Goal: Information Seeking & Learning: Learn about a topic

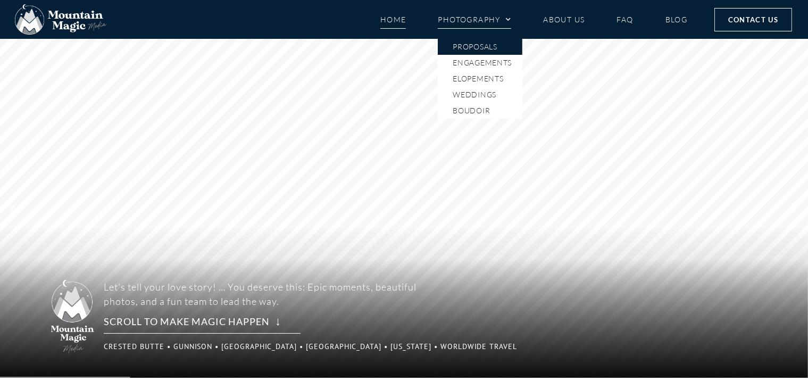
click at [479, 49] on link "Proposals" at bounding box center [480, 47] width 85 height 16
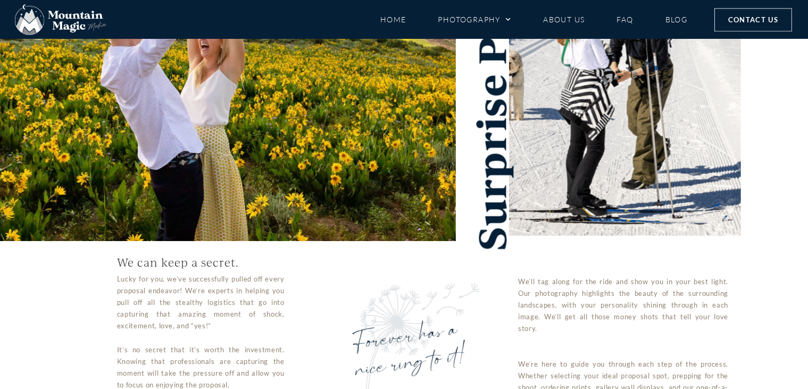
scroll to position [168, 0]
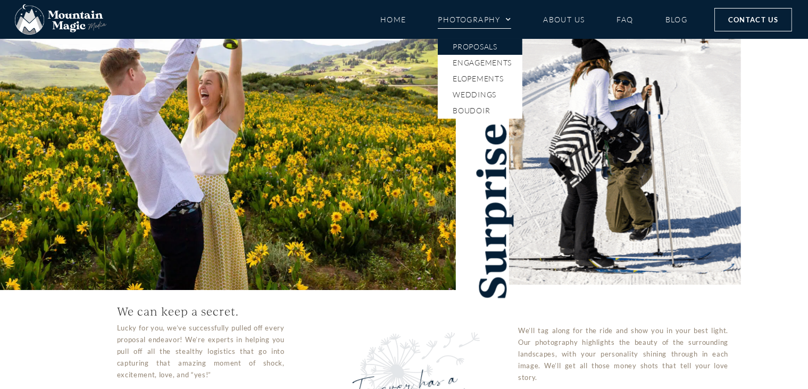
click at [476, 46] on link "Proposals" at bounding box center [480, 47] width 85 height 16
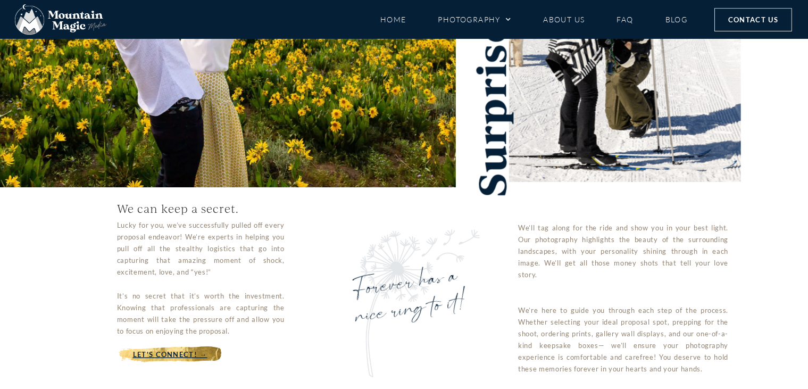
scroll to position [337, 0]
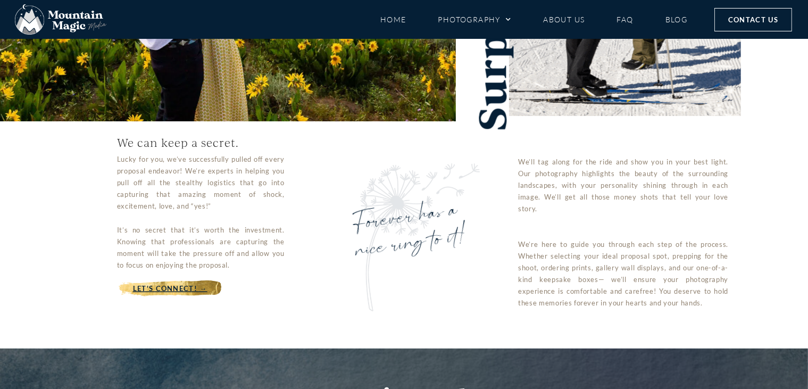
drag, startPoint x: 111, startPoint y: 130, endPoint x: 333, endPoint y: 305, distance: 282.3
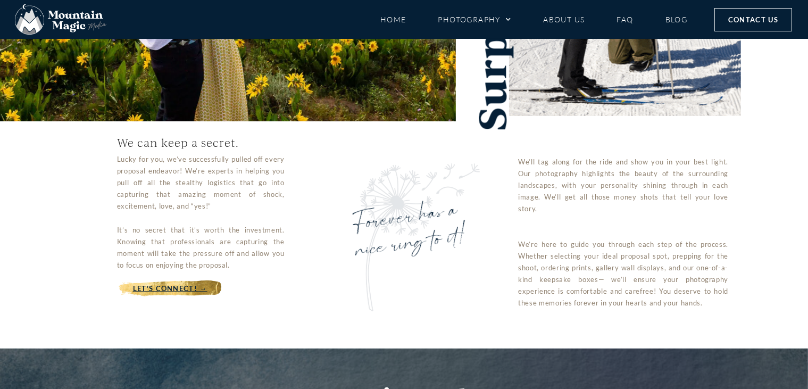
click at [333, 305] on div "We can keep a secret. Lucky for you, we’ve successfully pulled off every propos…" at bounding box center [202, 221] width 405 height 201
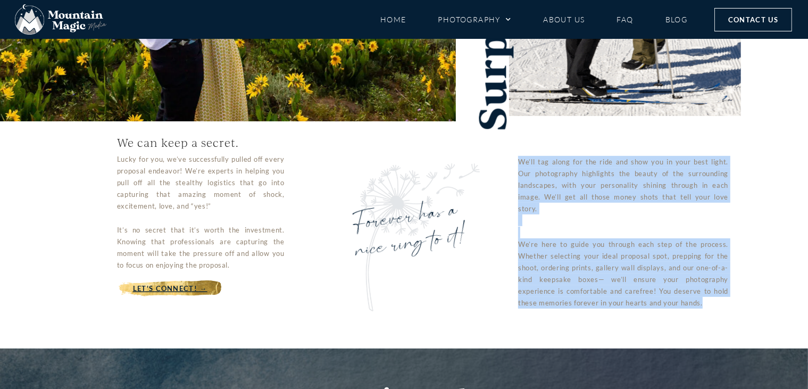
drag, startPoint x: 510, startPoint y: 153, endPoint x: 757, endPoint y: 310, distance: 292.4
click at [757, 310] on div "We’ll tag along for the ride and show you in your best light. Our photography h…" at bounding box center [607, 221] width 405 height 201
drag, startPoint x: 217, startPoint y: 163, endPoint x: 417, endPoint y: 227, distance: 210.2
click at [275, 292] on div "We can keep a secret. Lucky for you, we’ve successfully pulled off every propos…" at bounding box center [202, 221] width 192 height 201
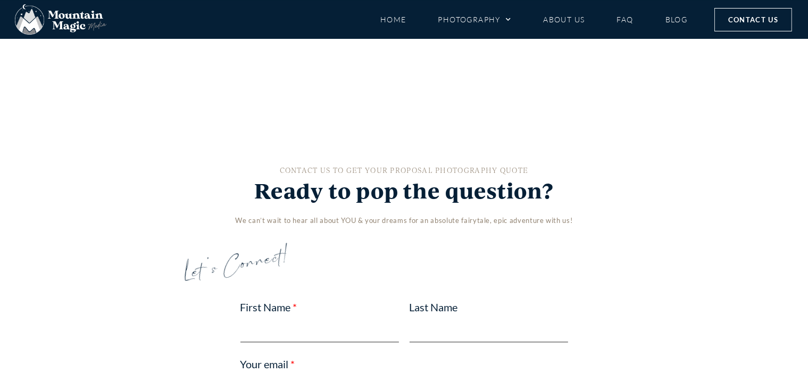
drag, startPoint x: 508, startPoint y: 163, endPoint x: 694, endPoint y: 334, distance: 252.0
click at [694, 334] on div "Surprise Proposals We can keep a secret. Lucky for you, we’ve successfully pull…" at bounding box center [404, 27] width 808 height 5092
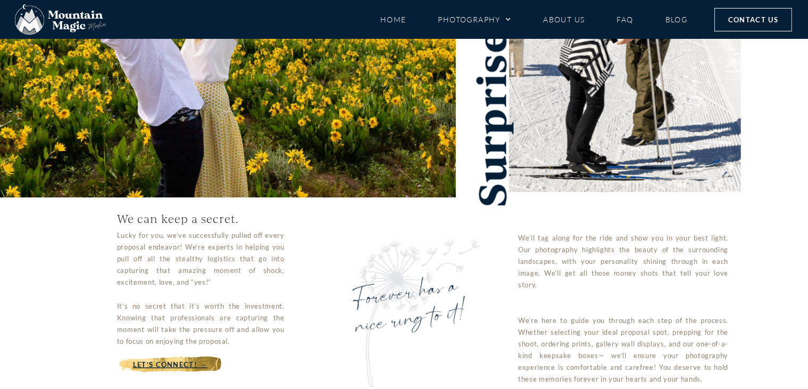
scroll to position [281, 0]
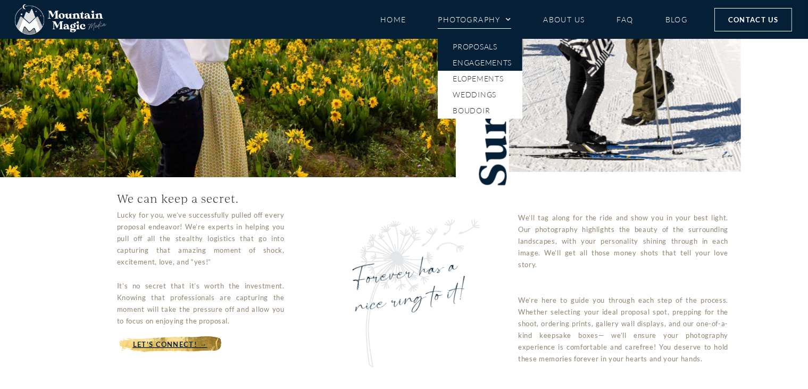
click at [482, 62] on link "Engagements" at bounding box center [480, 63] width 85 height 16
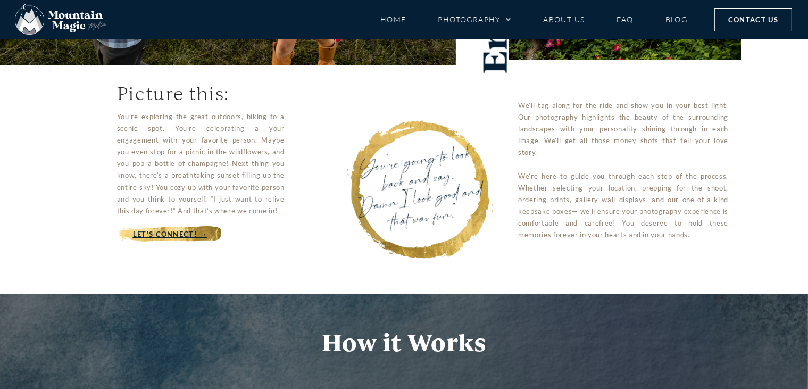
scroll to position [168, 0]
